Goal: Task Accomplishment & Management: Use online tool/utility

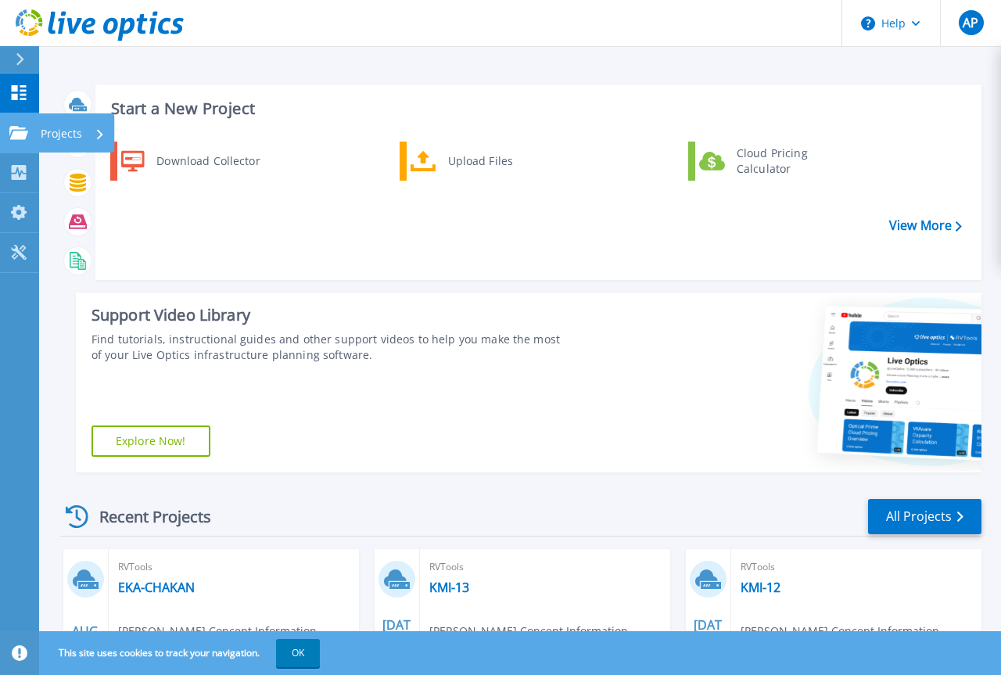
click at [22, 135] on icon at bounding box center [18, 132] width 19 height 13
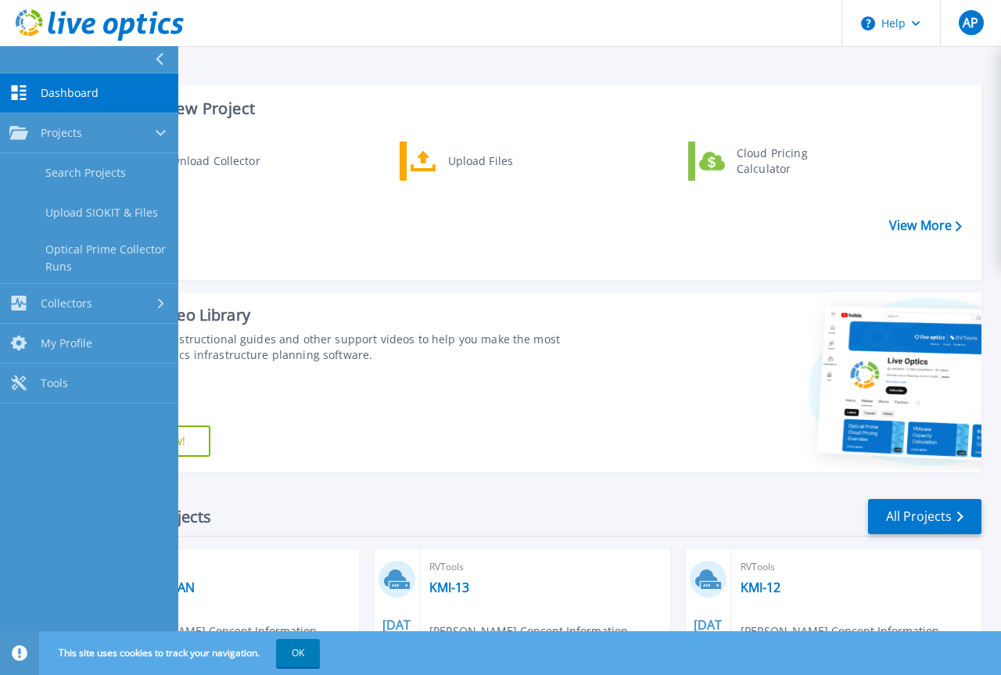
click at [26, 88] on icon at bounding box center [18, 92] width 19 height 15
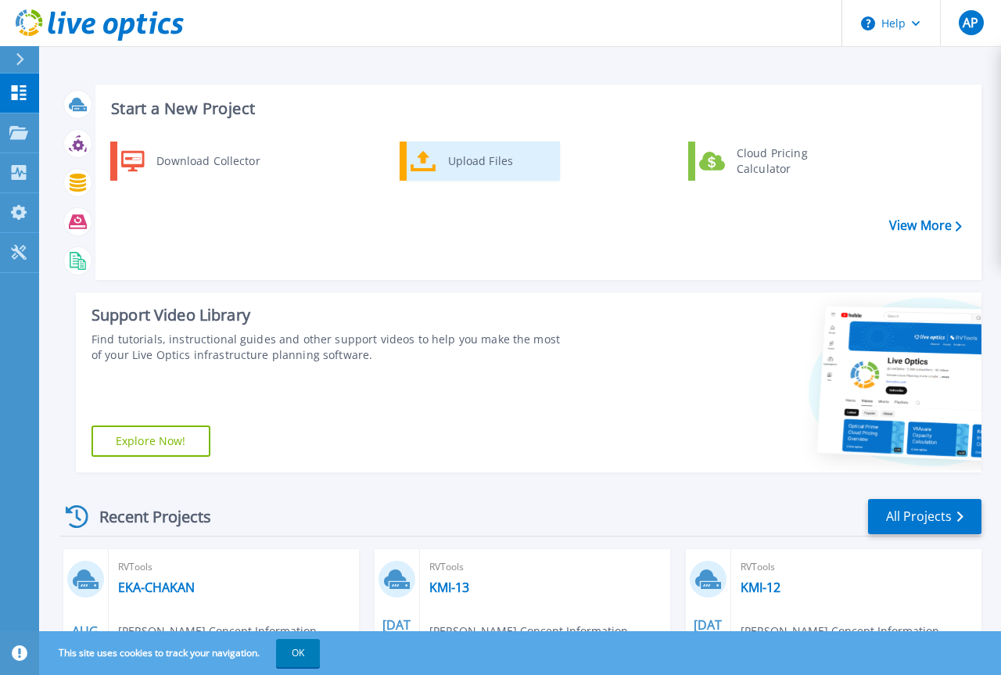
click at [445, 155] on div "Upload Files" at bounding box center [498, 160] width 116 height 31
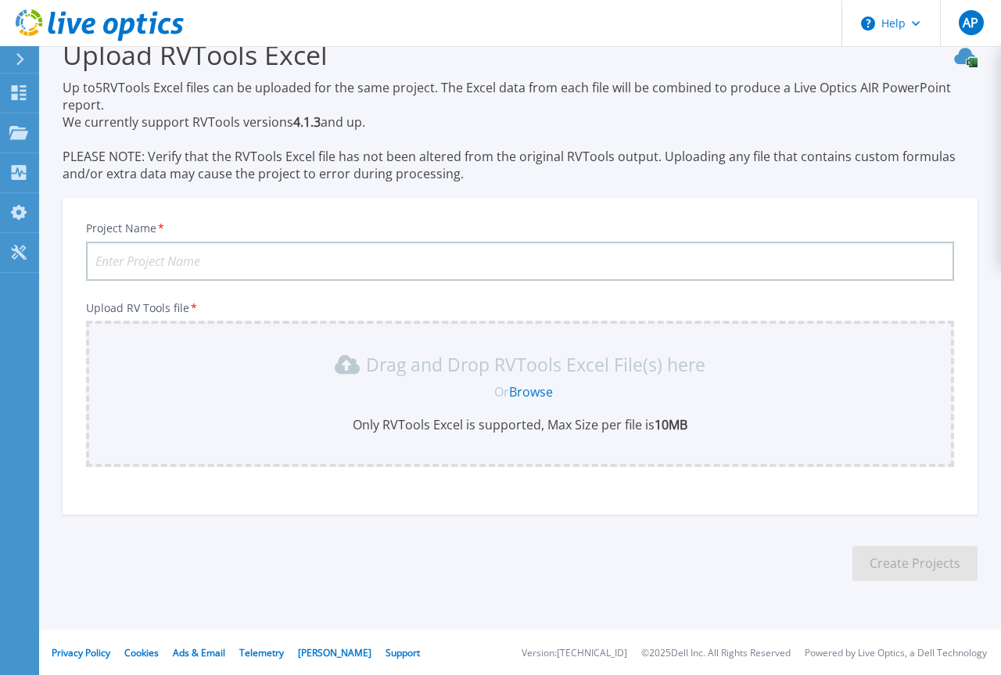
scroll to position [34, 0]
click at [532, 393] on link "Browse" at bounding box center [531, 390] width 44 height 17
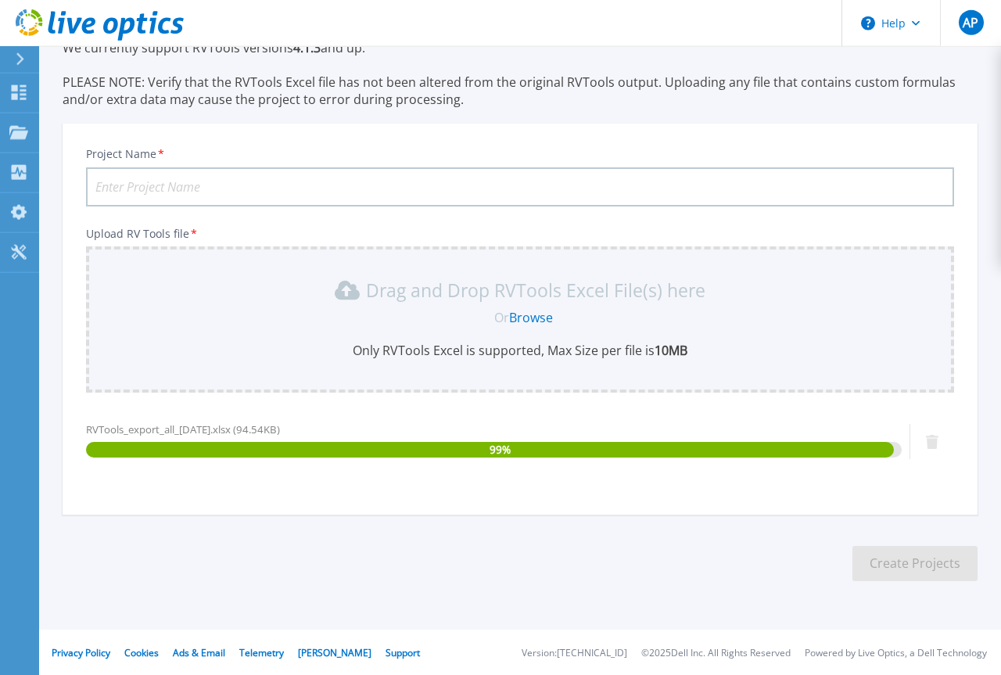
scroll to position [108, 0]
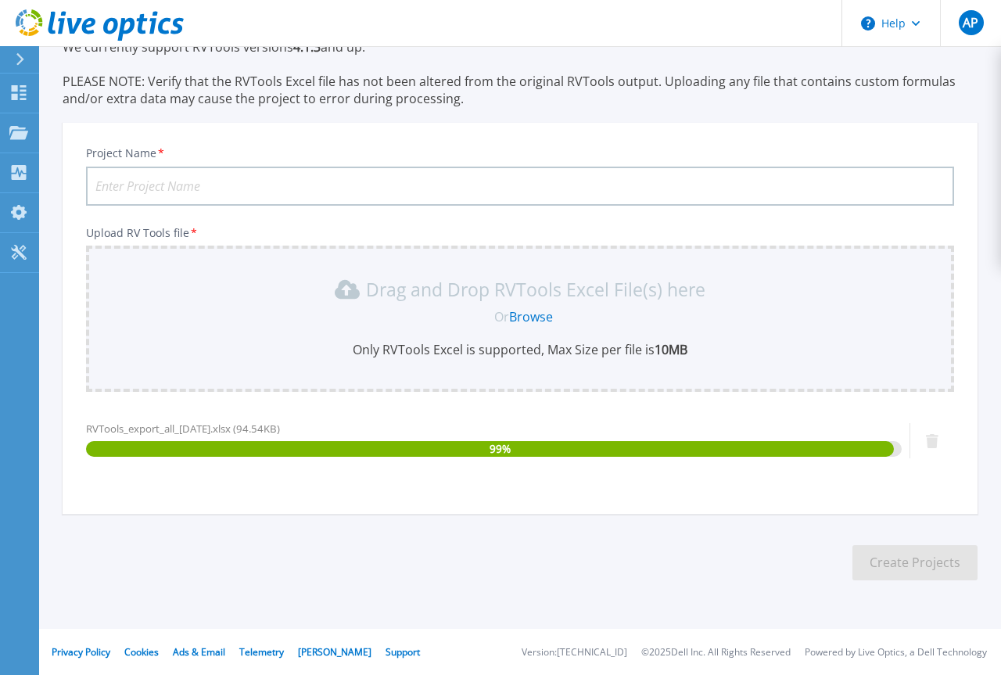
click at [303, 192] on input "Project Name *" at bounding box center [520, 186] width 868 height 39
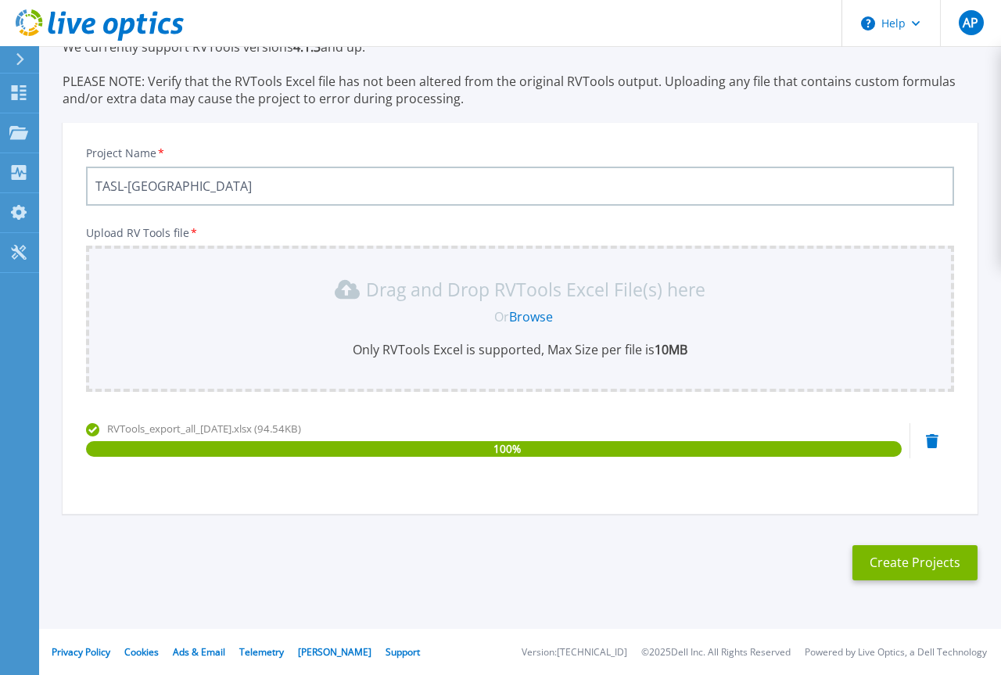
click at [195, 185] on input "TASL-VA" at bounding box center [520, 186] width 868 height 39
paste input "Vadodara"
type input "TASL-Vadodara"
click at [525, 318] on link "Browse" at bounding box center [531, 316] width 44 height 17
click at [883, 558] on button "Create Projects" at bounding box center [914, 562] width 125 height 35
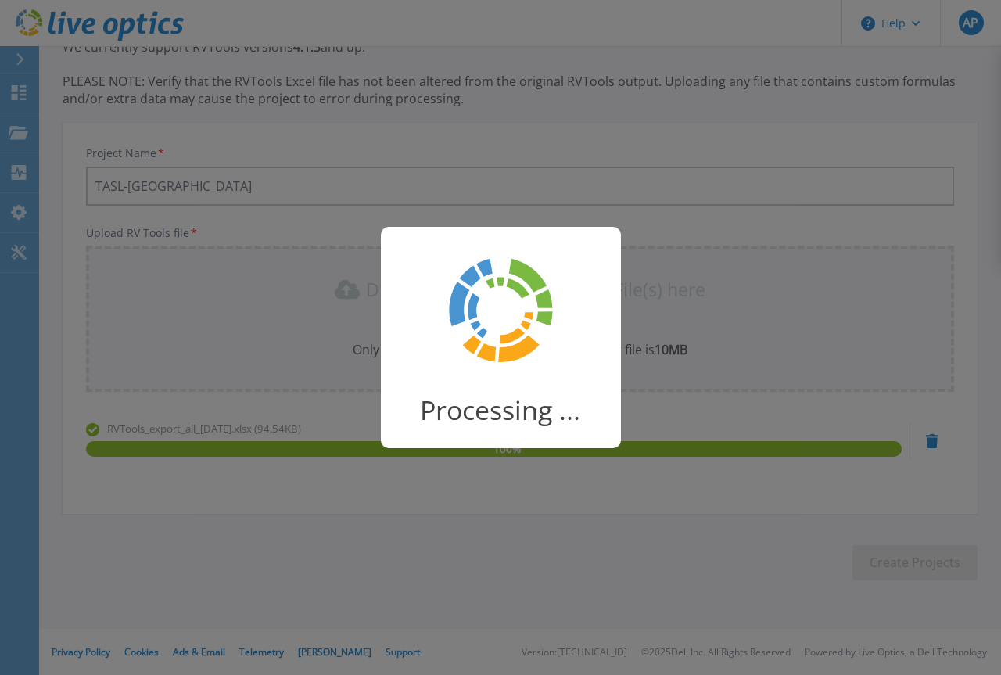
scroll to position [68, 0]
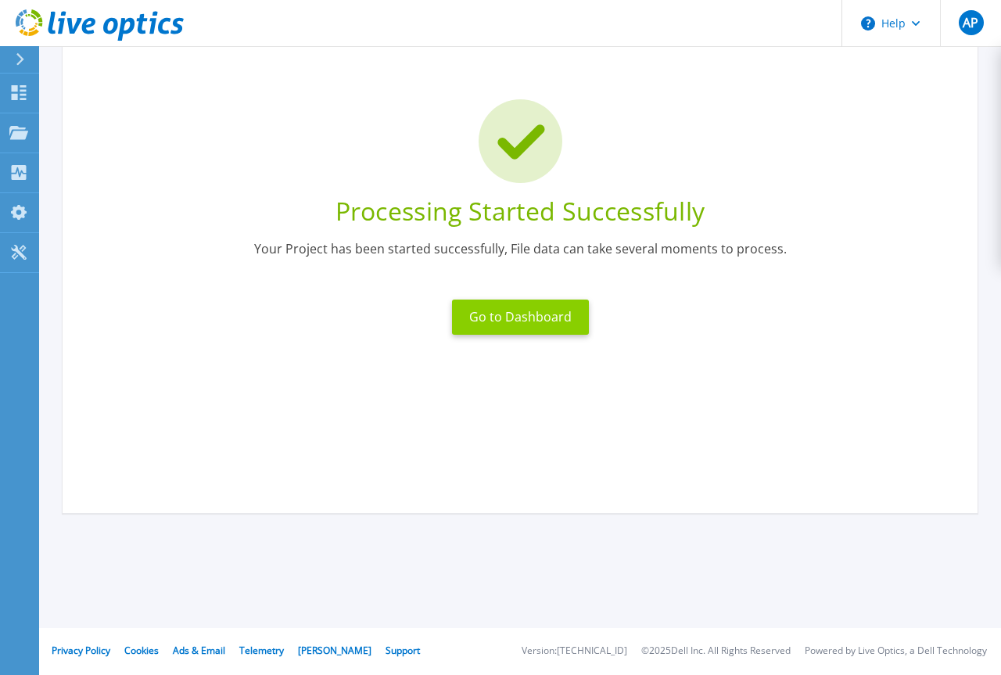
click at [564, 316] on button "Go to Dashboard" at bounding box center [520, 316] width 137 height 35
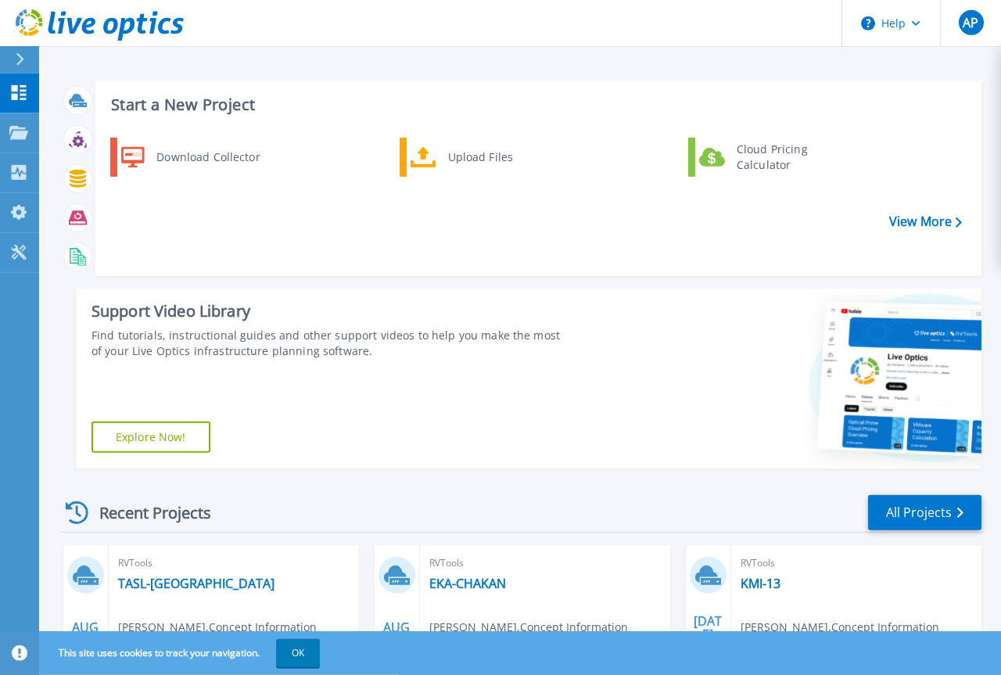
scroll to position [159, 0]
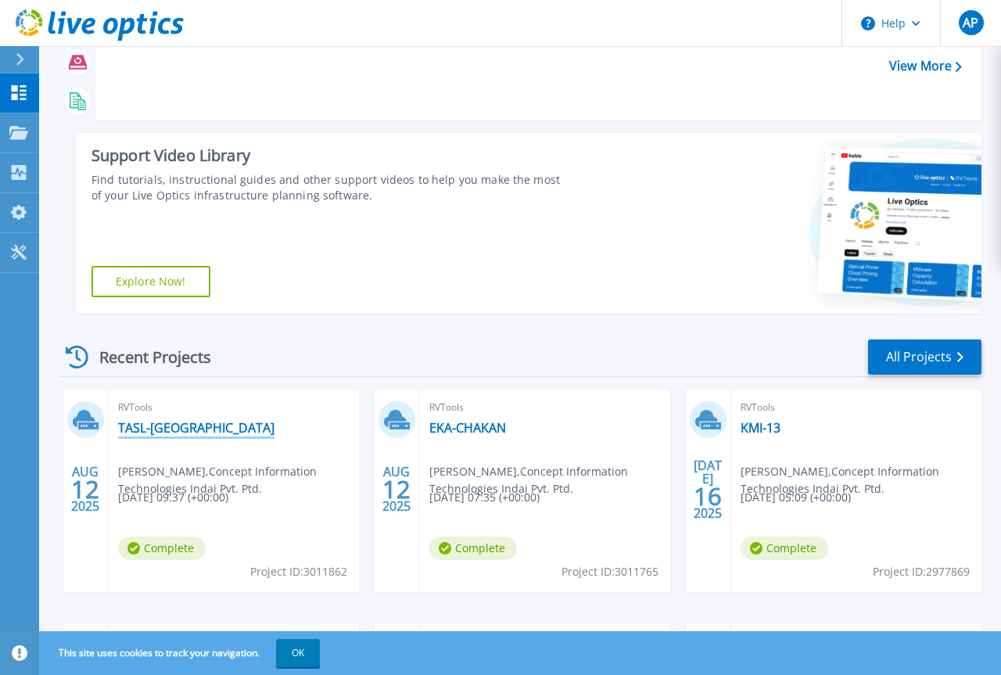
click at [180, 435] on link "TASL-[GEOGRAPHIC_DATA]" at bounding box center [196, 428] width 156 height 16
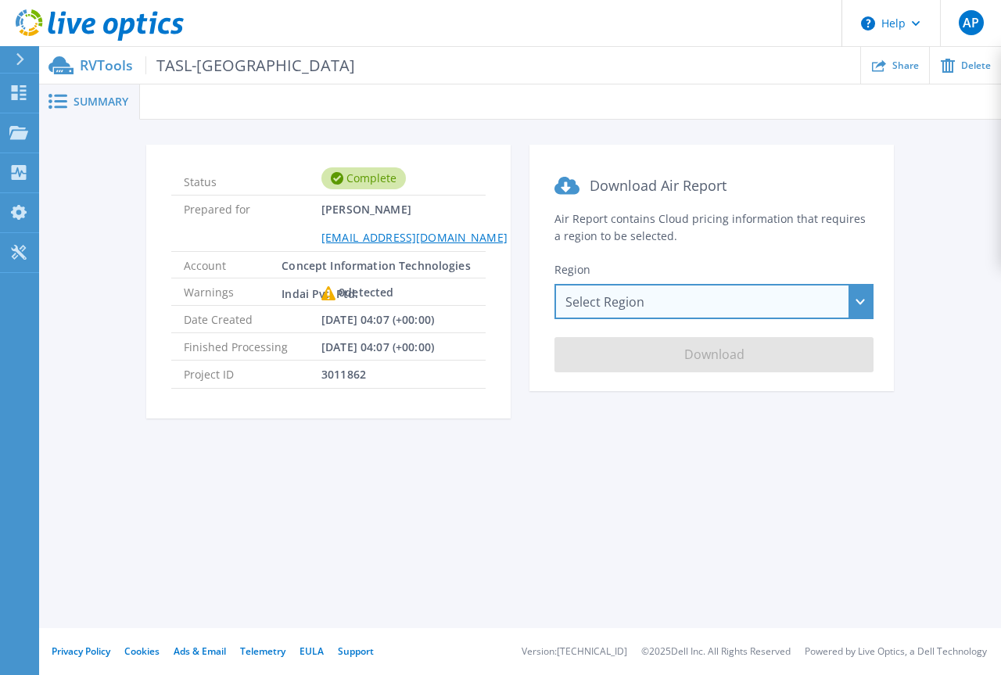
click at [711, 310] on div "Select Region [GEOGRAPHIC_DATA] ([GEOGRAPHIC_DATA]) [GEOGRAPHIC_DATA] ([GEOGRAP…" at bounding box center [713, 301] width 319 height 35
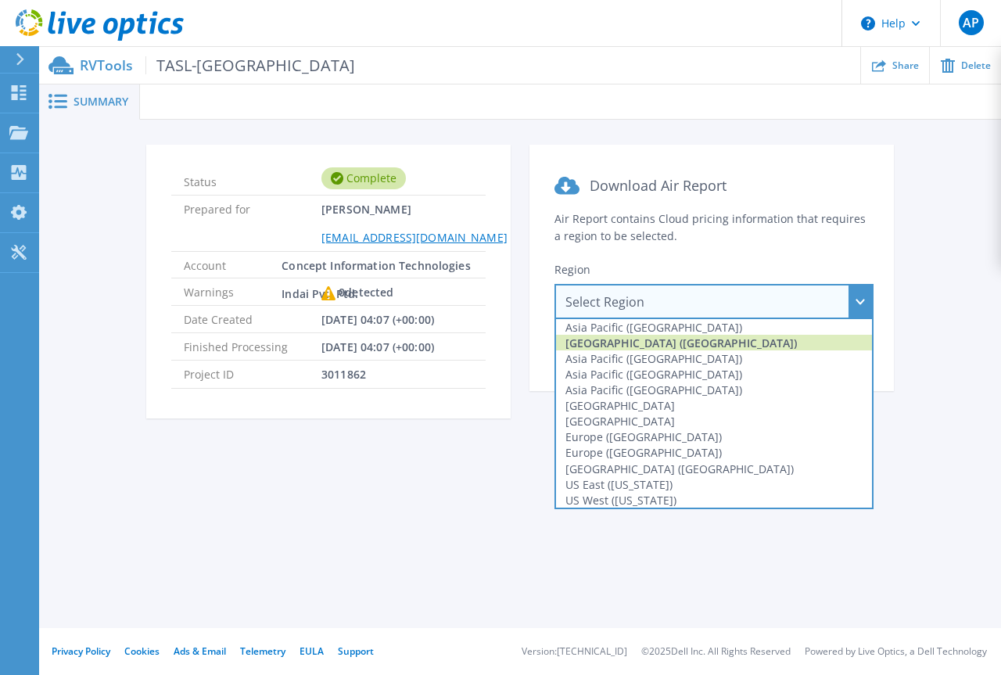
click at [690, 341] on div "[GEOGRAPHIC_DATA] ([GEOGRAPHIC_DATA])" at bounding box center [714, 343] width 316 height 16
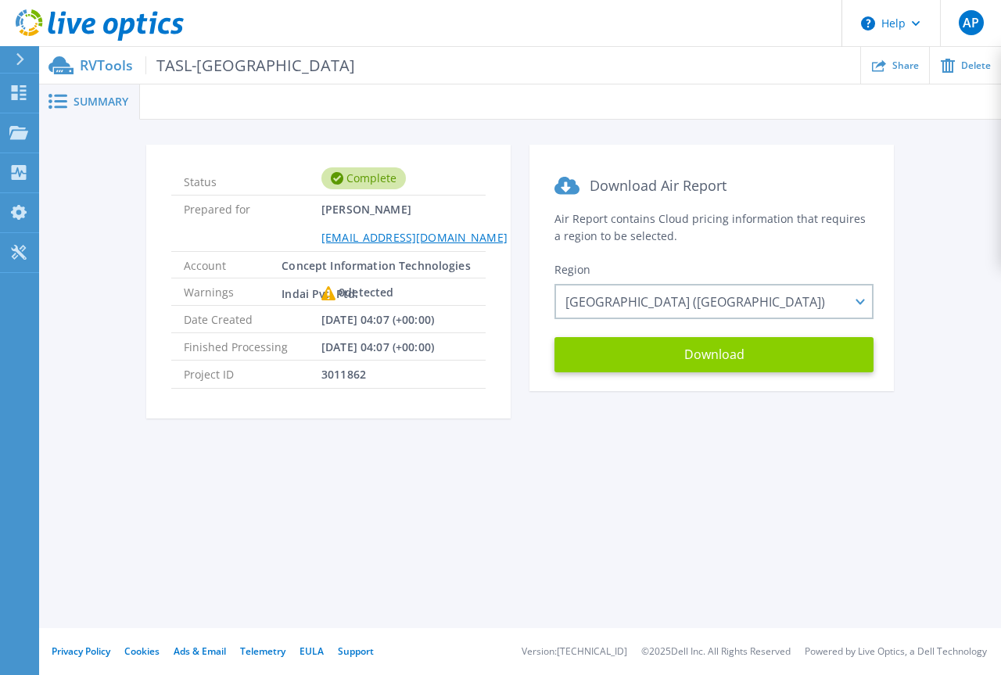
click at [752, 344] on button "Download" at bounding box center [713, 354] width 319 height 35
